Goal: Information Seeking & Learning: Learn about a topic

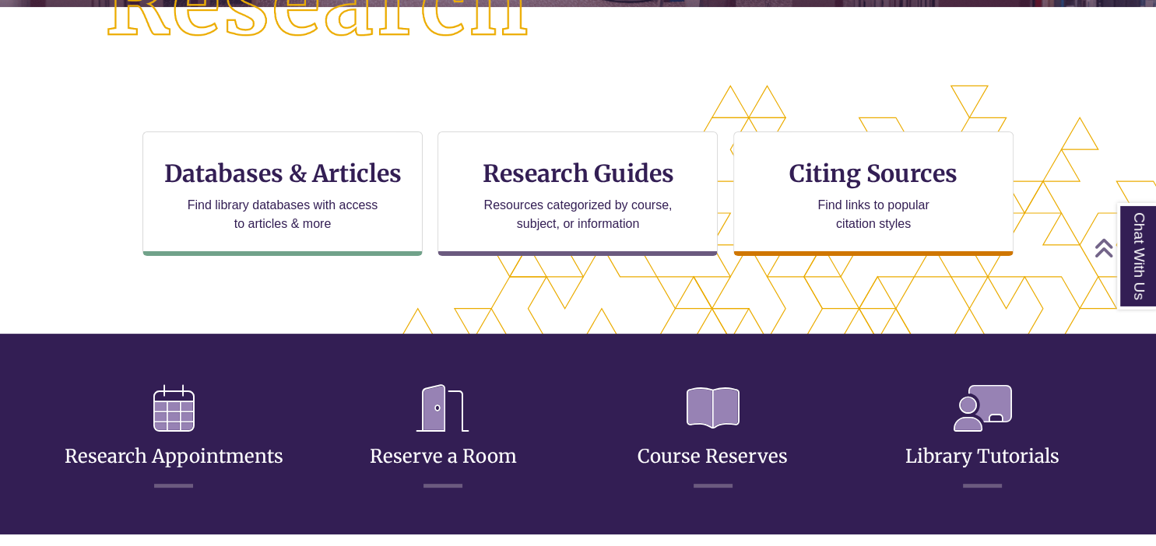
scroll to position [444, 0]
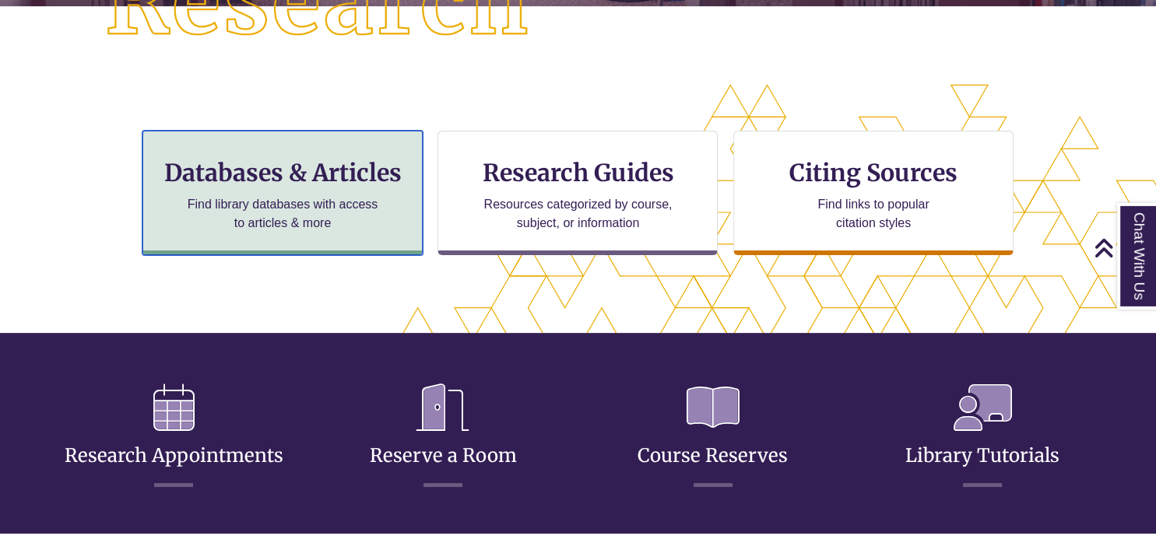
click at [333, 202] on p "Find library databases with access to articles & more" at bounding box center [282, 213] width 203 height 37
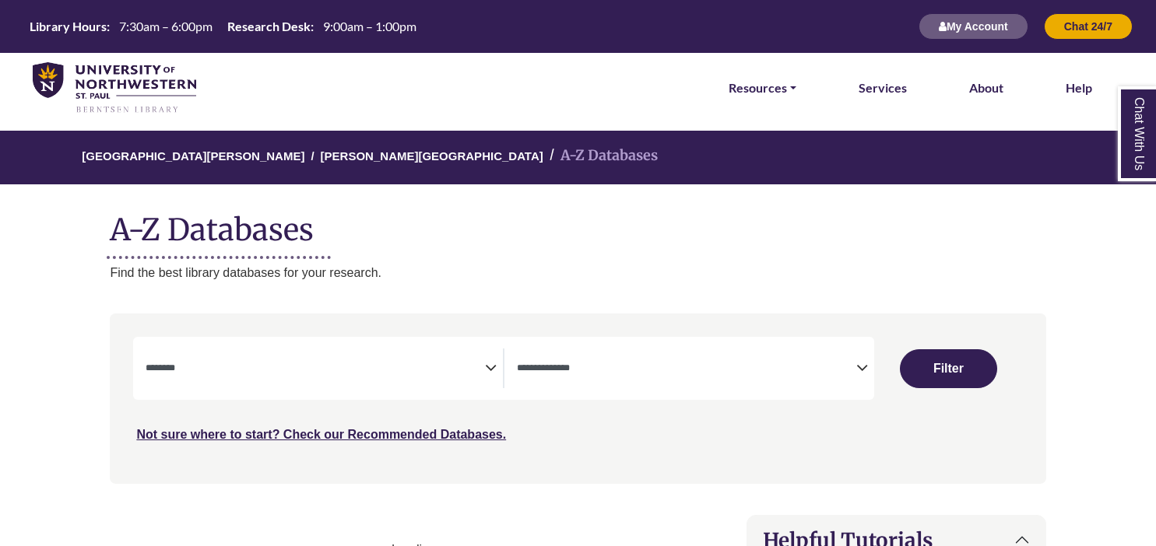
select select "Database Subject Filter"
select select "Database Types Filter"
select select "Database Subject Filter"
select select "Database Types Filter"
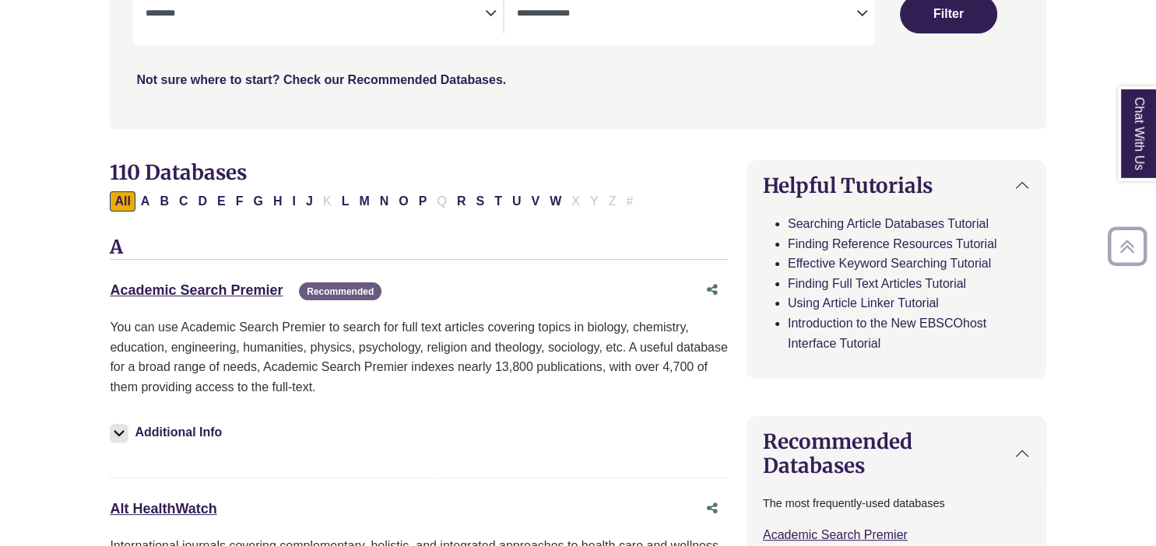
scroll to position [361, 0]
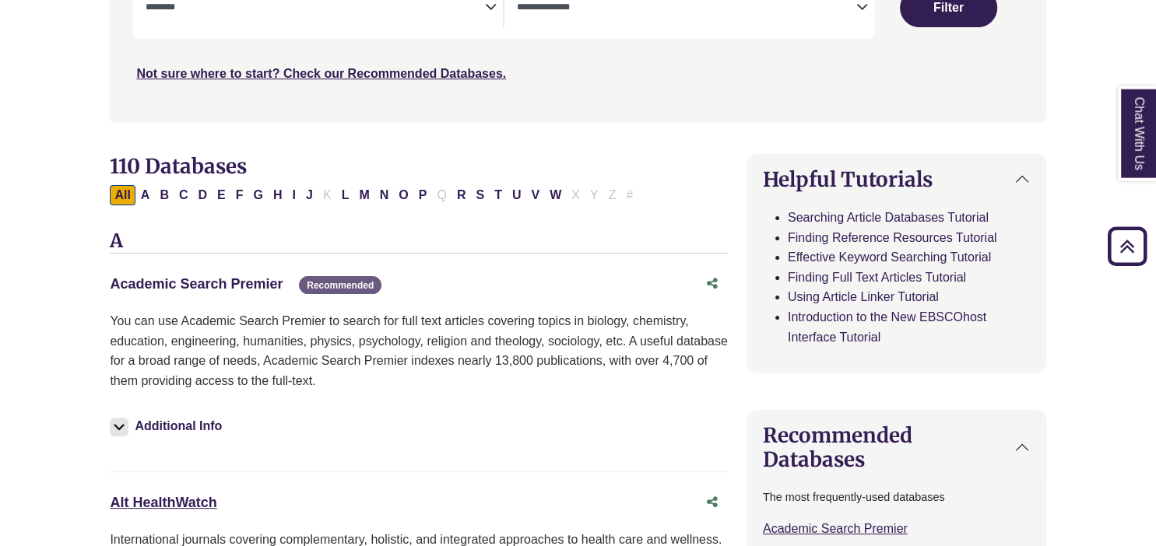
click at [204, 282] on link "Academic Search Premier This link opens in a new window" at bounding box center [196, 284] width 173 height 16
